Goal: Complete application form

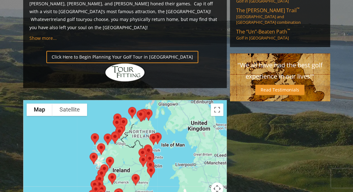
scroll to position [472, 0]
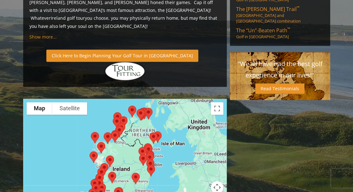
click at [100, 49] on link "Click Here to Begin Planning Your Golf Tour in [GEOGRAPHIC_DATA]" at bounding box center [122, 55] width 152 height 12
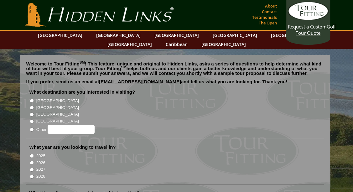
click at [31, 99] on input "[GEOGRAPHIC_DATA]" at bounding box center [32, 101] width 4 height 4
radio input "true"
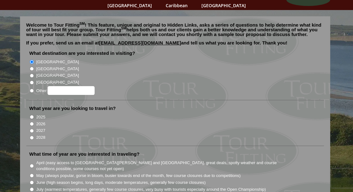
scroll to position [39, 0]
click at [31, 115] on input "2025" at bounding box center [32, 117] width 4 height 4
radio input "true"
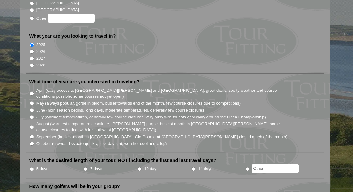
scroll to position [112, 0]
click at [31, 134] on input "September (busiest month in Ireland, Old Course at St. Andrews closed much of t…" at bounding box center [32, 136] width 4 height 4
radio input "true"
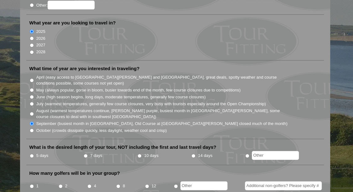
scroll to position [152, 0]
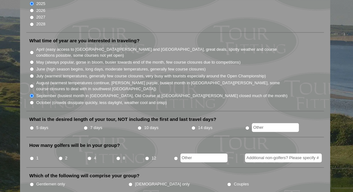
click at [139, 126] on input "10 days" at bounding box center [139, 128] width 4 height 4
radio input "true"
click at [60, 156] on input "2" at bounding box center [61, 158] width 4 height 4
radio input "true"
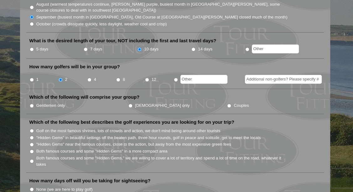
scroll to position [232, 0]
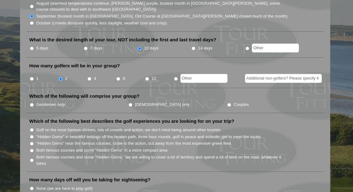
click at [227, 103] on input "Couples" at bounding box center [229, 105] width 4 height 4
radio input "true"
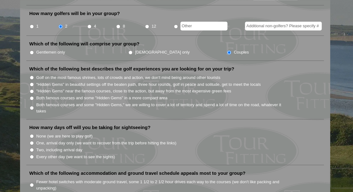
scroll to position [286, 0]
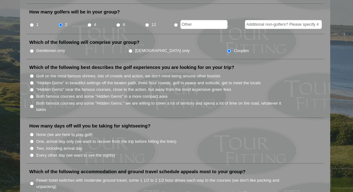
click at [31, 95] on input "Both famous courses and some "Hidden Gems" in a more compact area" at bounding box center [32, 97] width 4 height 4
radio input "true"
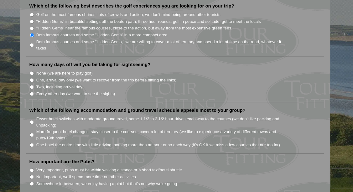
scroll to position [349, 0]
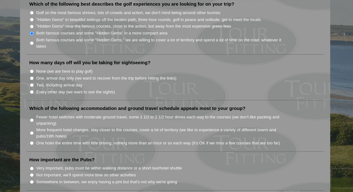
click at [31, 90] on input "Every other day (we want to see the sights)" at bounding box center [32, 92] width 4 height 4
radio input "true"
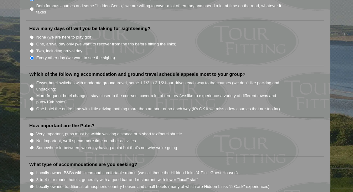
scroll to position [386, 0]
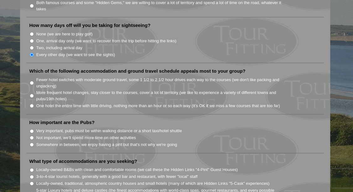
click at [32, 81] on input "Fewer hotel switches with moderate ground travel, some 1 1/2 to 2 1/2 hour driv…" at bounding box center [32, 83] width 4 height 4
radio input "true"
click at [32, 143] on input "Somewhere in between, we enjoy having a pint but that's not why we're going" at bounding box center [32, 145] width 4 height 4
radio input "true"
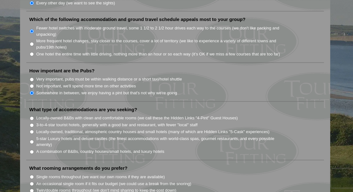
scroll to position [454, 0]
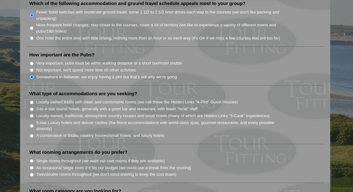
click at [10, 121] on section "Welcome to Tour Fitting SM ! This feature, unique and original to Hidden Links,…" at bounding box center [176, 60] width 353 height 931
click at [4, 114] on section "Welcome to Tour Fitting SM ! This feature, unique and original to Hidden Links,…" at bounding box center [176, 60] width 353 height 931
click at [31, 134] on input "A combination of B&Bs, country houses/small hotels, and luxury hotels" at bounding box center [32, 136] width 4 height 4
radio input "true"
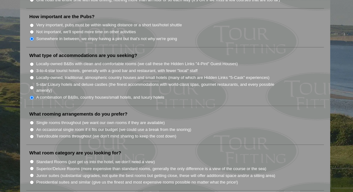
scroll to position [493, 0]
click at [31, 120] on input "Single rooms throughout (we want our own rooms if they are available)" at bounding box center [32, 122] width 4 height 4
radio input "true"
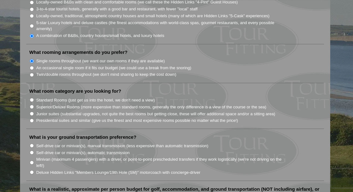
scroll to position [556, 0]
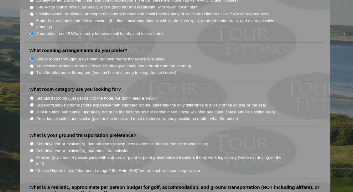
click at [31, 103] on input "Superior/Deluxe Rooms (more expensive than standard rooms, generally the only d…" at bounding box center [32, 105] width 4 height 4
radio input "true"
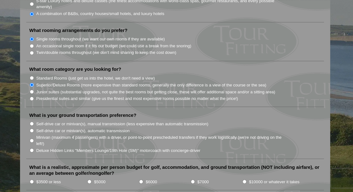
scroll to position [588, 0]
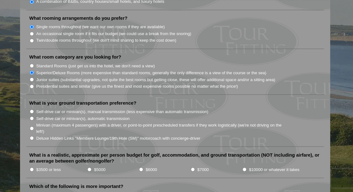
click at [31, 116] on input "Self-drive car or minivan(s), automatic transmission" at bounding box center [32, 118] width 4 height 4
radio input "true"
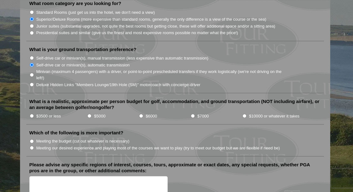
scroll to position [649, 0]
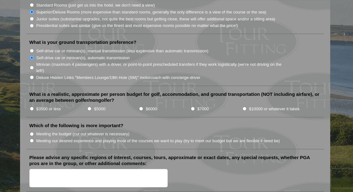
click at [140, 106] on input "$6000" at bounding box center [141, 108] width 4 height 4
radio input "true"
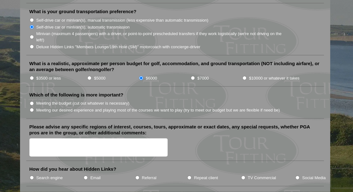
scroll to position [681, 0]
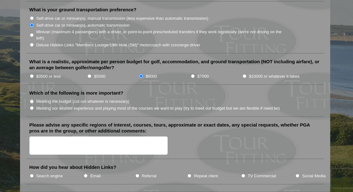
click at [30, 106] on input "Meeting our desired experience and playing most of the courses we want to play …" at bounding box center [32, 108] width 4 height 4
radio input "true"
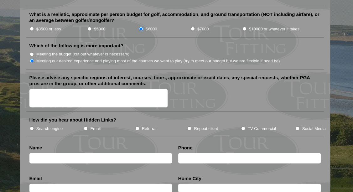
scroll to position [729, 0]
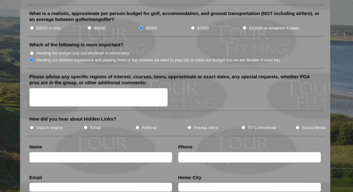
click at [242, 126] on input "TV Commercial" at bounding box center [243, 128] width 4 height 4
radio input "true"
click at [40, 152] on input "text" at bounding box center [100, 157] width 143 height 10
type input "Ross Norman"
click at [189, 152] on input "text" at bounding box center [249, 157] width 143 height 10
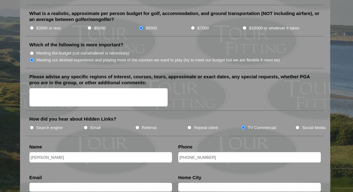
type input "+1 902 275 5162"
click at [55, 183] on input "text" at bounding box center [100, 187] width 143 height 9
type input "willaross2@gmail.com"
click at [189, 183] on input "text" at bounding box center [249, 187] width 143 height 9
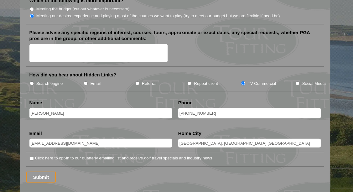
scroll to position [775, 0]
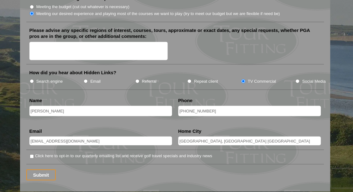
type input "Halifax, Nova Scotia Canada"
click at [32, 154] on input "Click here to opt-in to our quarterly emailing list and receive golf travel spe…" at bounding box center [32, 156] width 4 height 4
checkbox input "true"
click at [41, 42] on textarea "Please advise any specific regions of interest, courses, tours, approximate or …" at bounding box center [98, 51] width 138 height 18
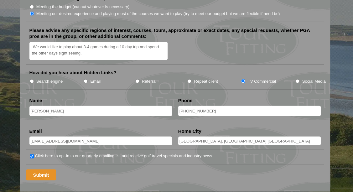
type textarea "We would like to play about 3-4 games during a 10 day trip and spend the other …"
click at [42, 169] on input "Submit" at bounding box center [41, 174] width 30 height 11
click at [60, 78] on label "Search engine" at bounding box center [49, 81] width 27 height 6
click at [34, 79] on input "Search engine" at bounding box center [32, 81] width 4 height 4
radio input "true"
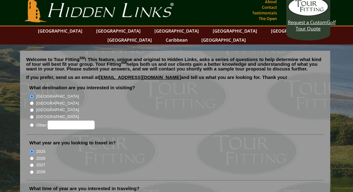
scroll to position [0, 0]
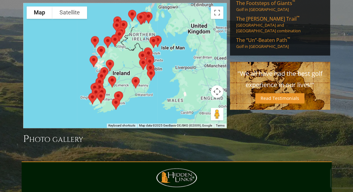
scroll to position [544, 0]
